Goal: Task Accomplishment & Management: Manage account settings

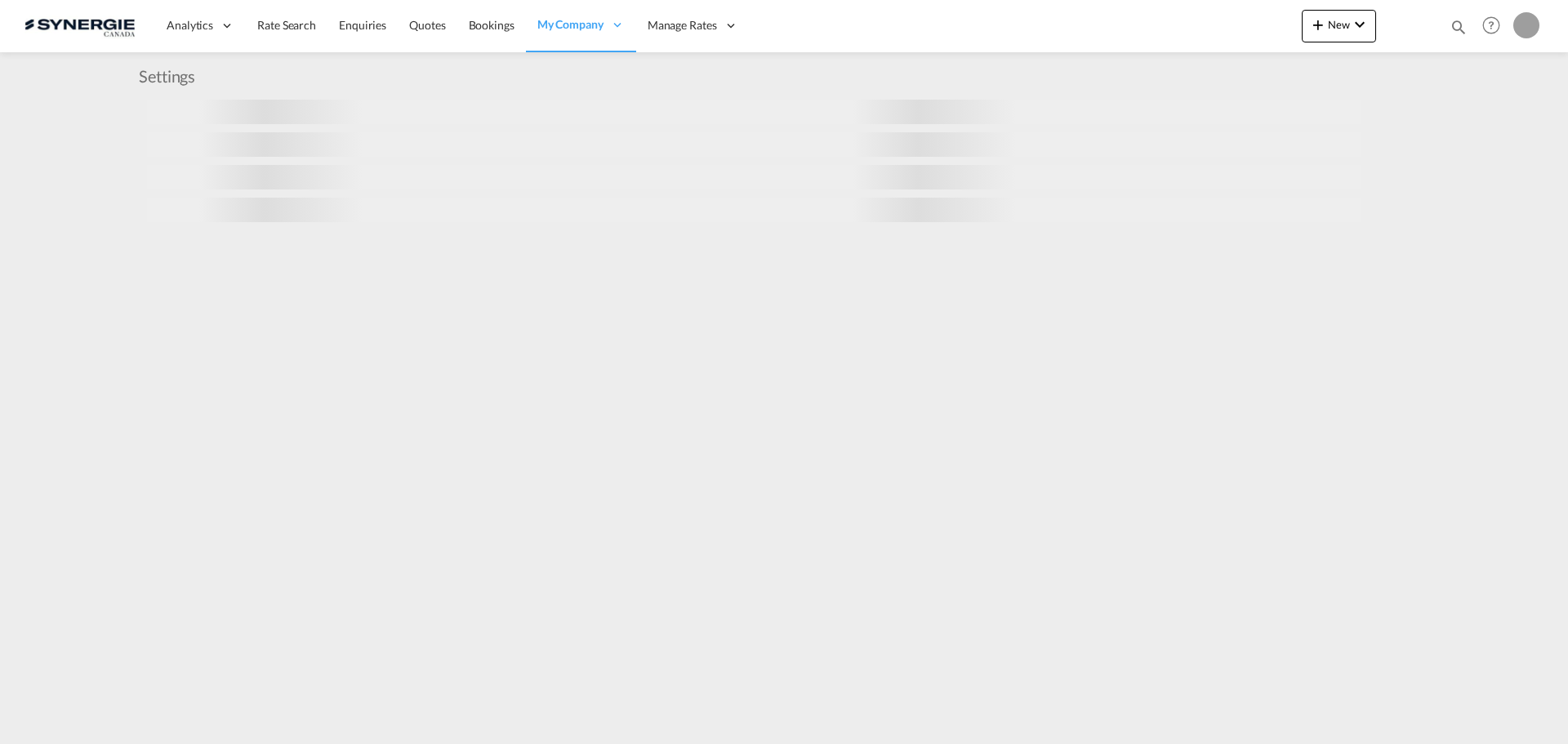
click at [1463, 31] on md-icon "icon-magnify" at bounding box center [1459, 26] width 18 height 18
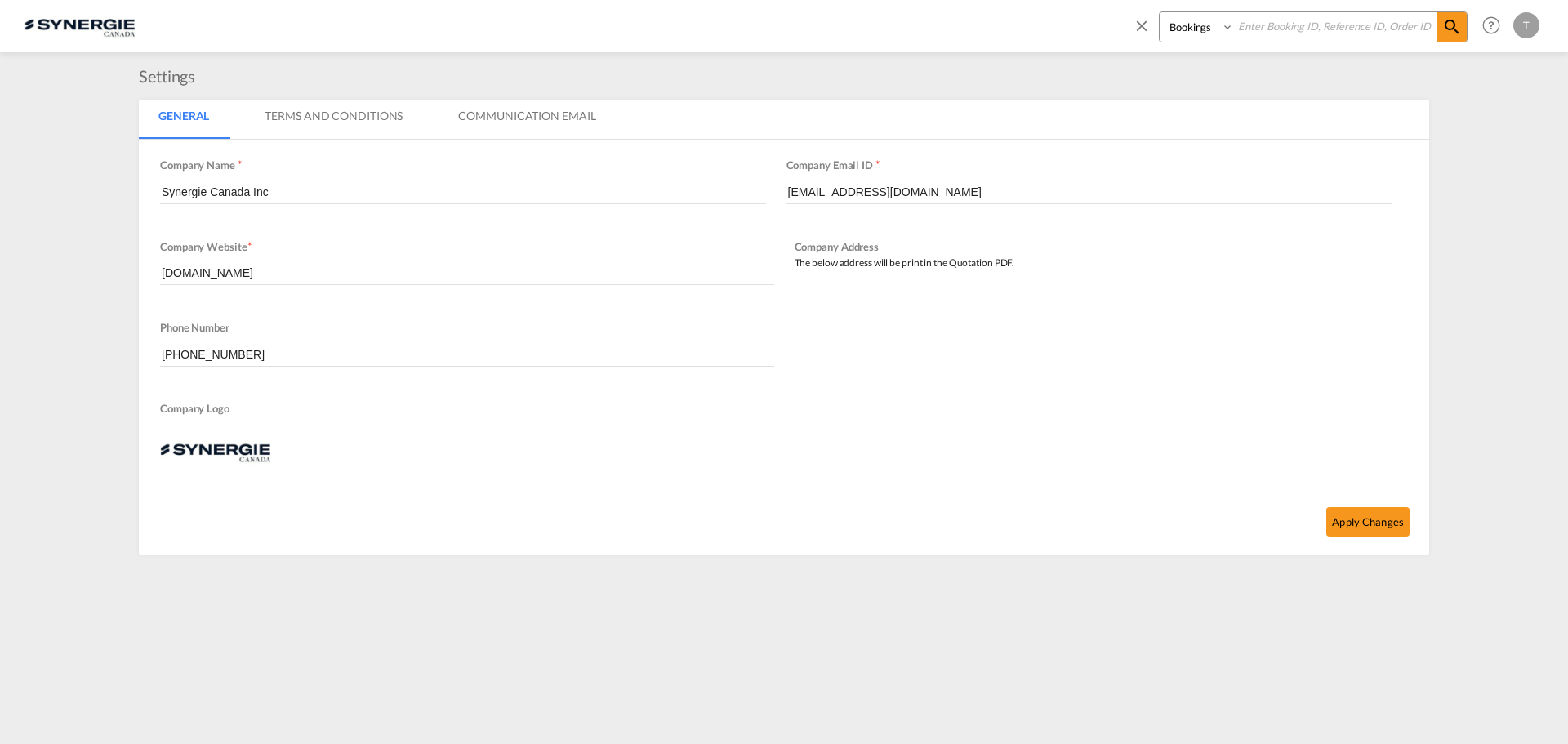
click at [1207, 36] on select "Bookings Quotes Enquiries" at bounding box center [1199, 26] width 78 height 30
select select "Quotes"
click at [1160, 12] on select "Bookings Quotes Enquiries" at bounding box center [1199, 26] width 78 height 30
click at [1253, 31] on input at bounding box center [1336, 26] width 203 height 29
paste input "SYC000014713"
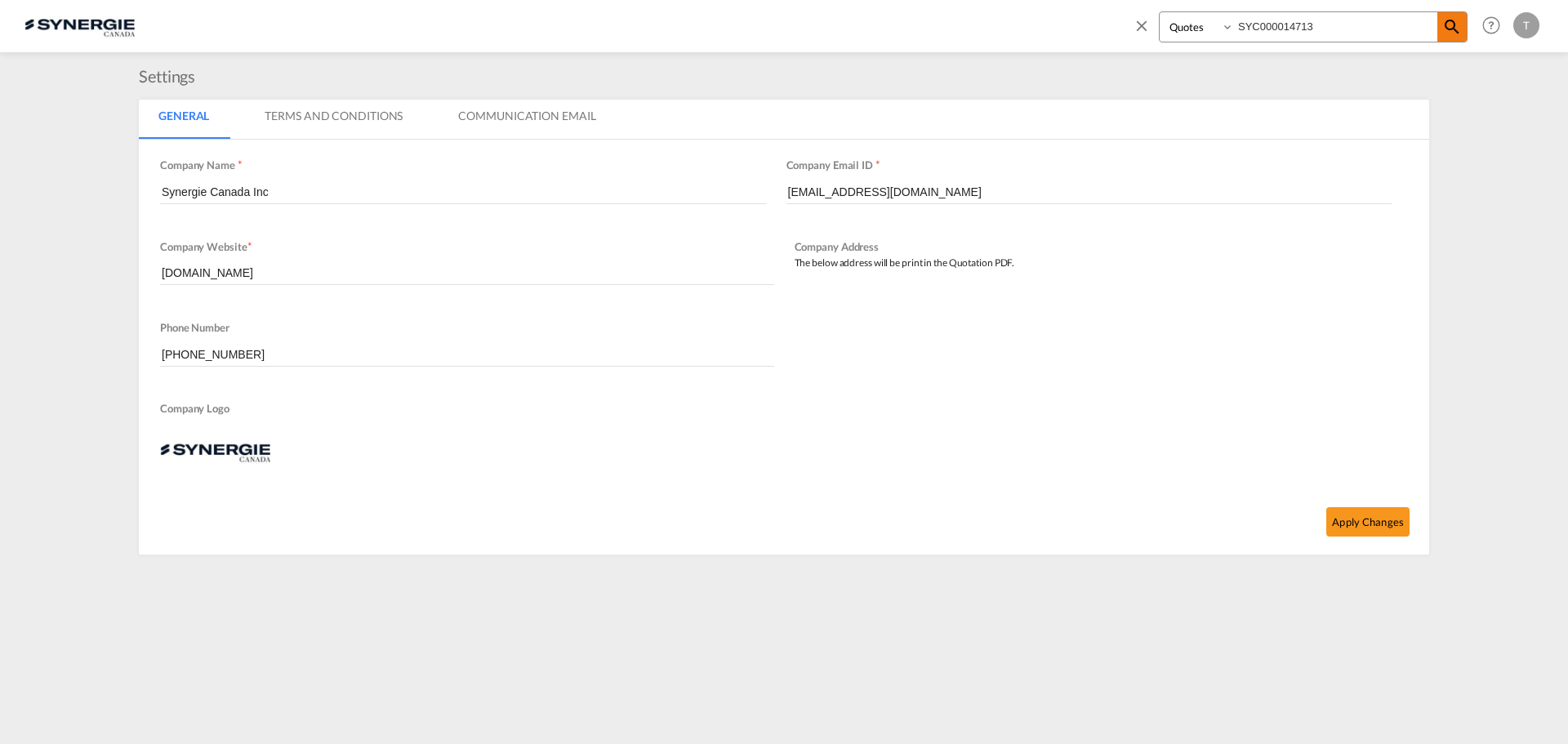
type input "SYC000014713"
click at [1439, 28] on span at bounding box center [1452, 26] width 30 height 30
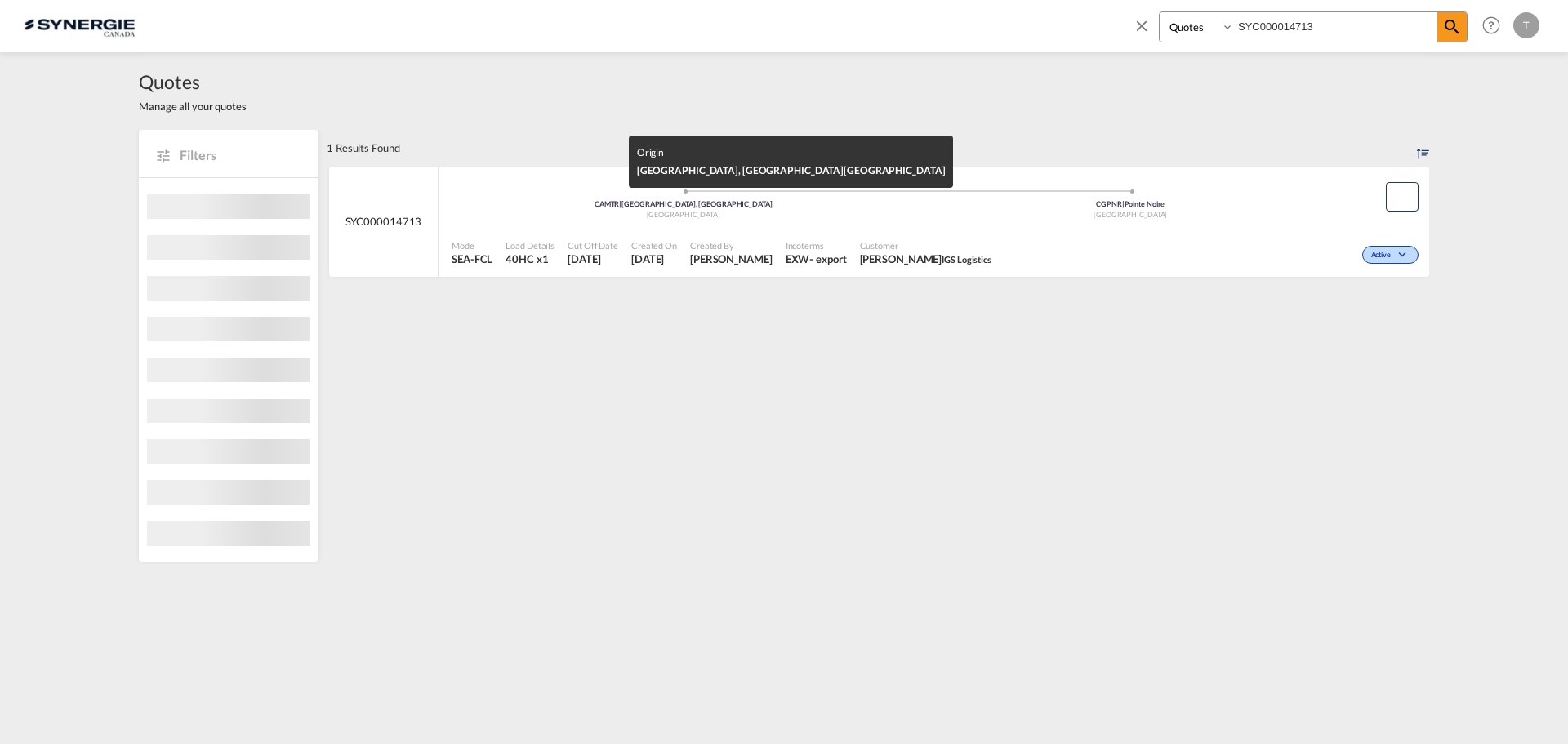
click at [523, 208] on div "CAMTR | [GEOGRAPHIC_DATA], [GEOGRAPHIC_DATA]" at bounding box center [684, 204] width 447 height 11
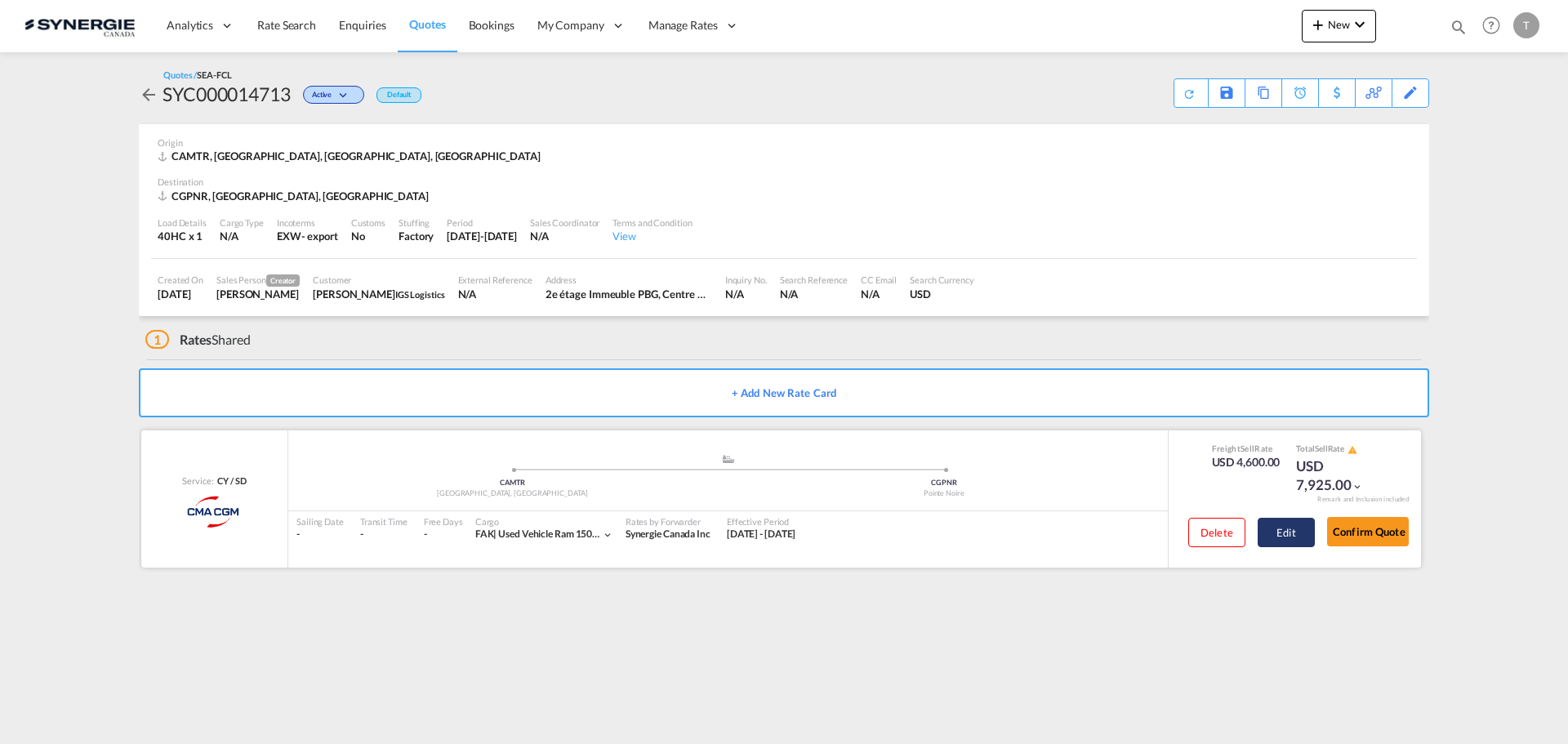
click at [1286, 536] on button "Edit" at bounding box center [1286, 532] width 57 height 30
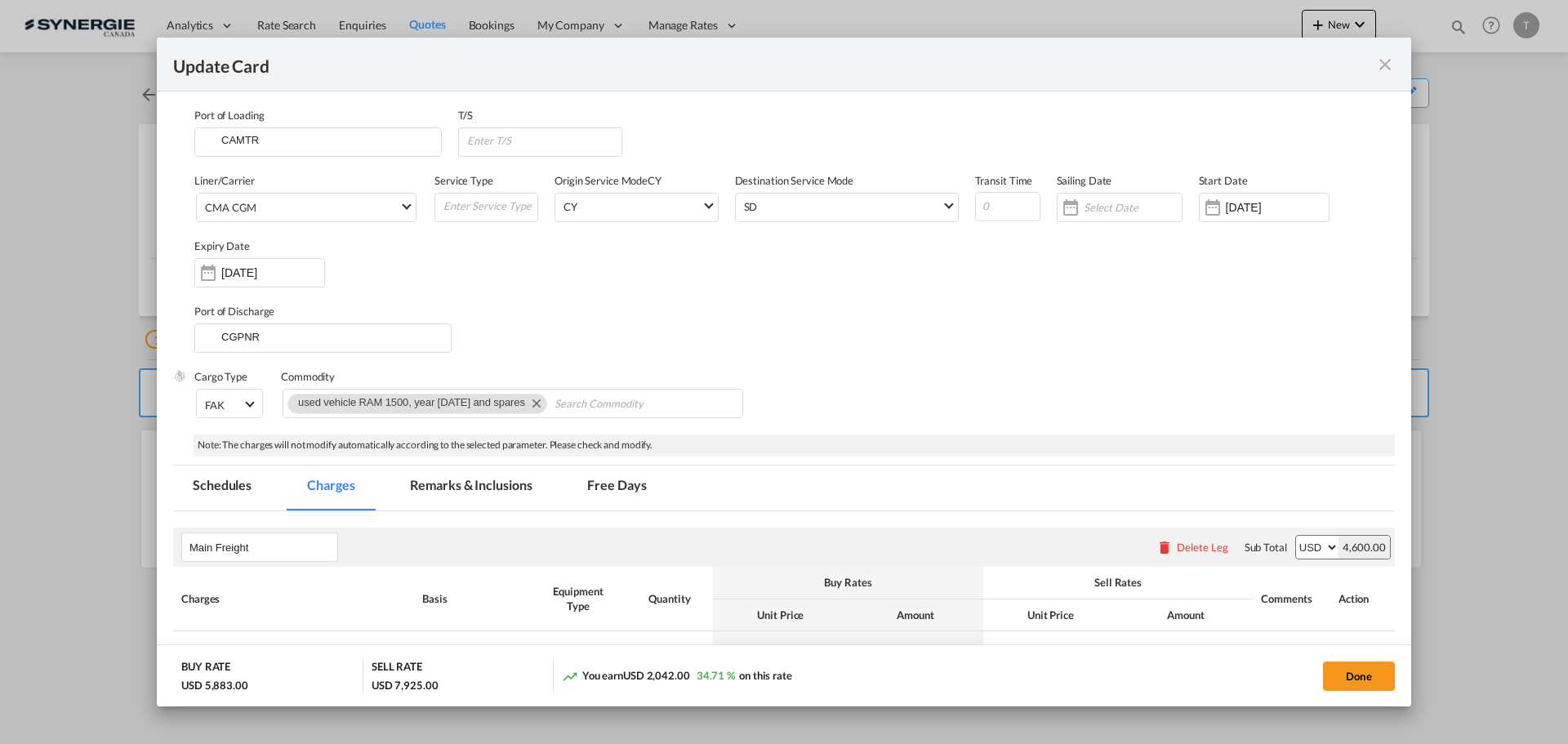
select select "per container"
select select "per vehicle"
select select "per container"
select select "per B/L"
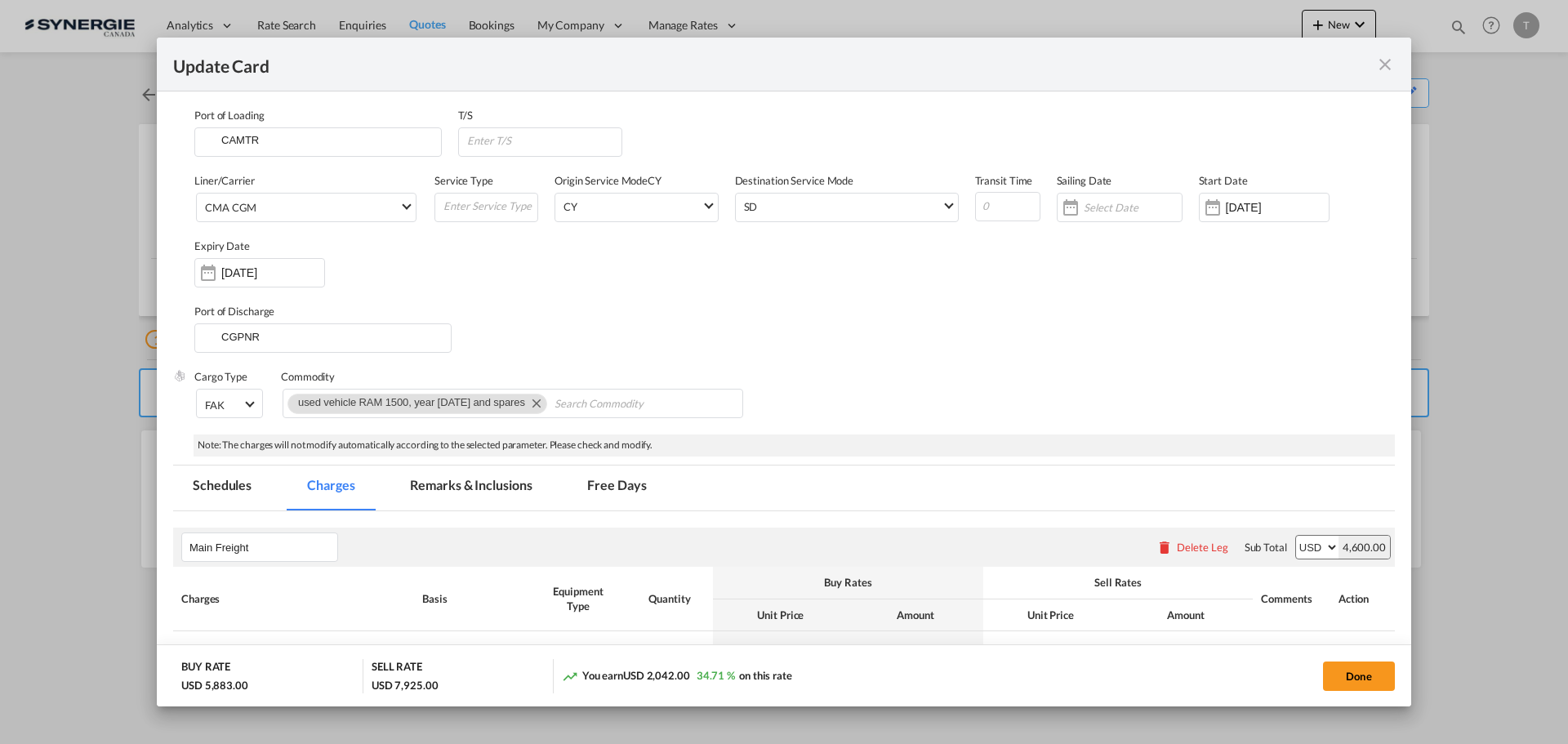
select select "per B/L"
select select "per shipment"
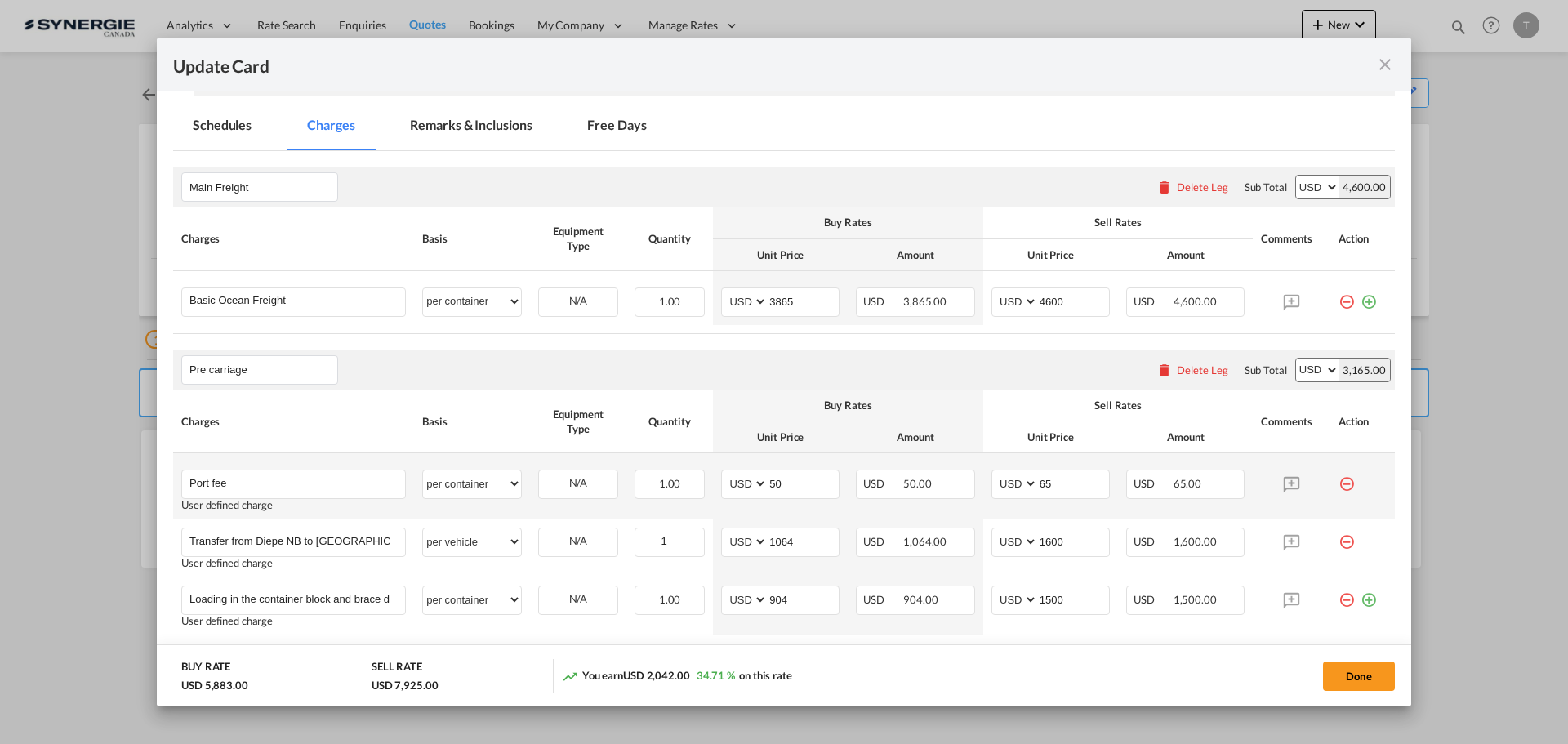
scroll to position [408, 0]
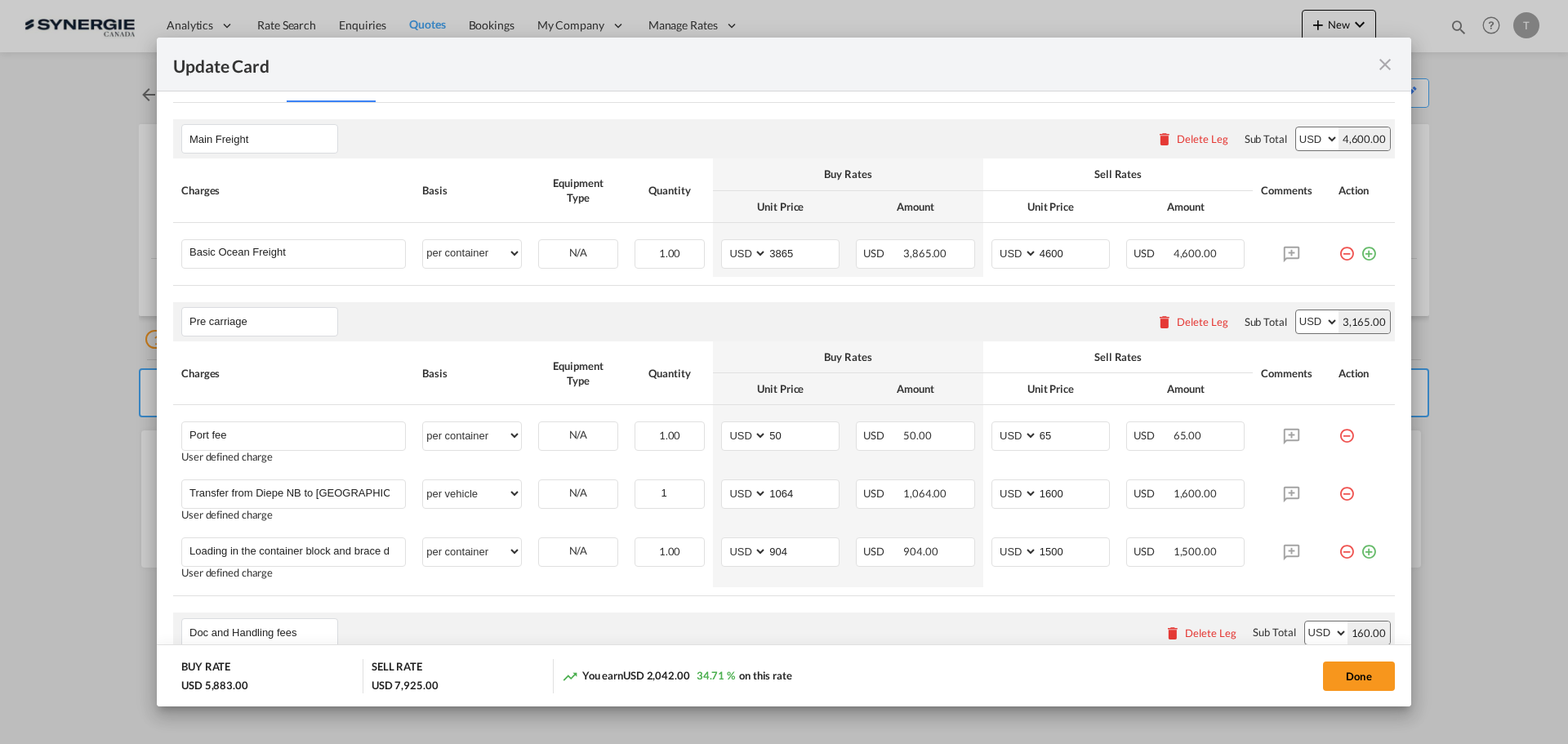
click at [1379, 58] on md-icon "icon-close fg-AAA8AD m-0 pointer" at bounding box center [1385, 64] width 19 height 19
